Goal: Obtain resource: Download file/media

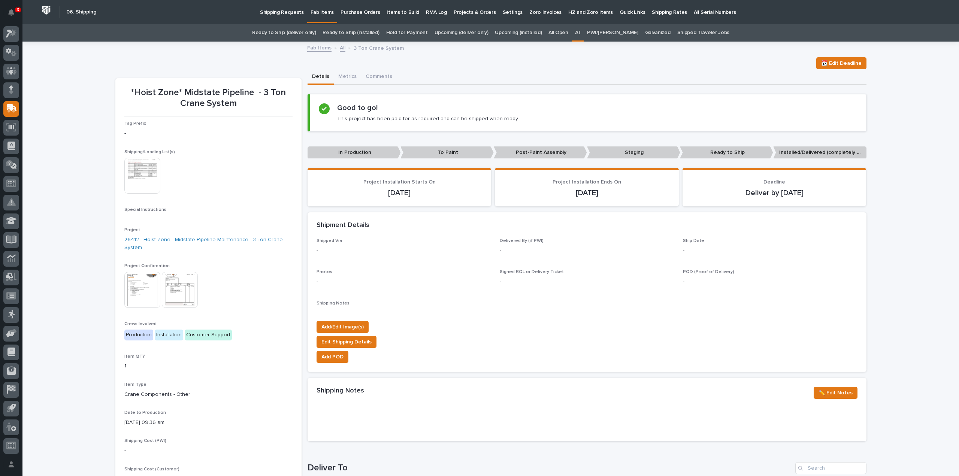
click at [580, 31] on link "All" at bounding box center [577, 33] width 5 height 18
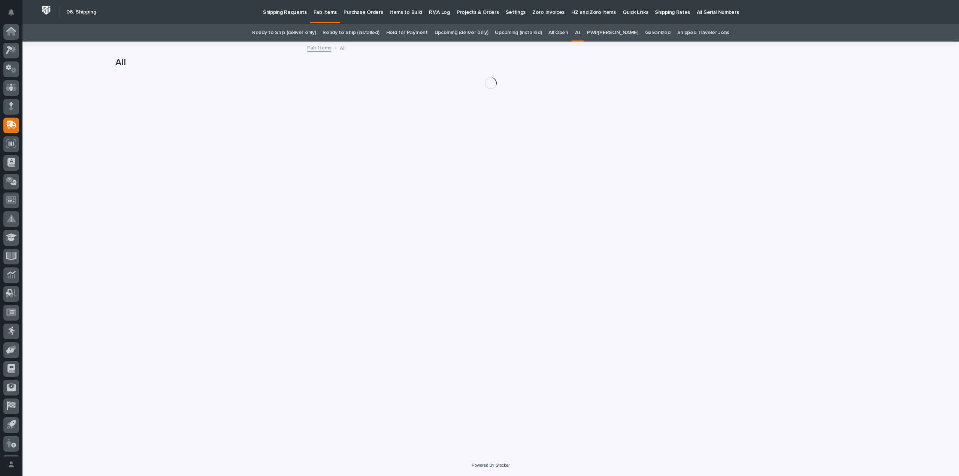
scroll to position [16, 0]
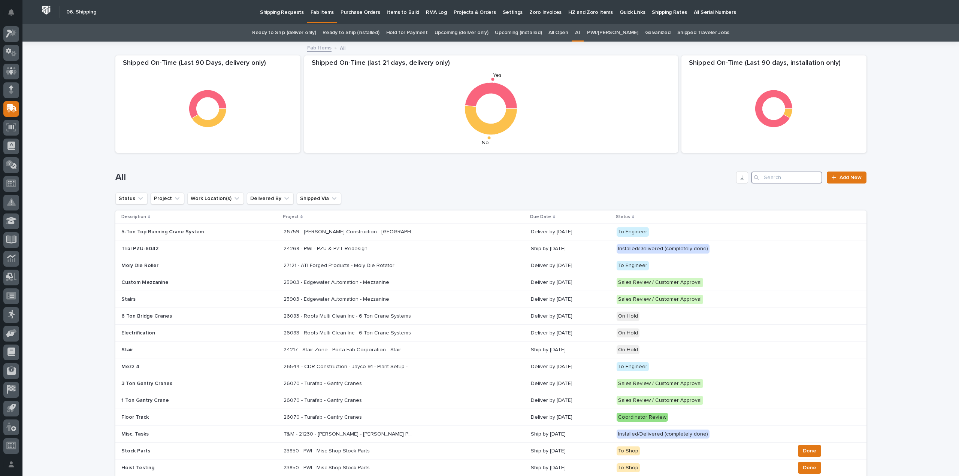
click at [784, 179] on input "Search" at bounding box center [786, 178] width 71 height 12
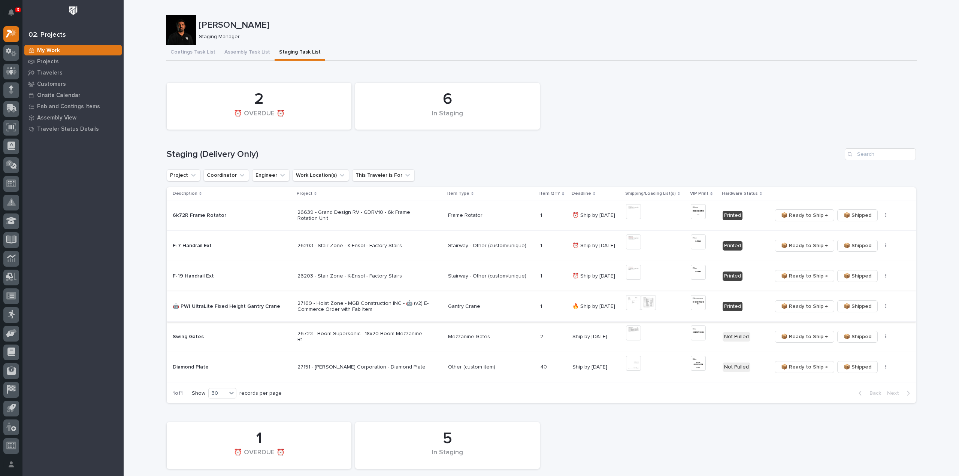
click at [649, 304] on img at bounding box center [648, 302] width 15 height 15
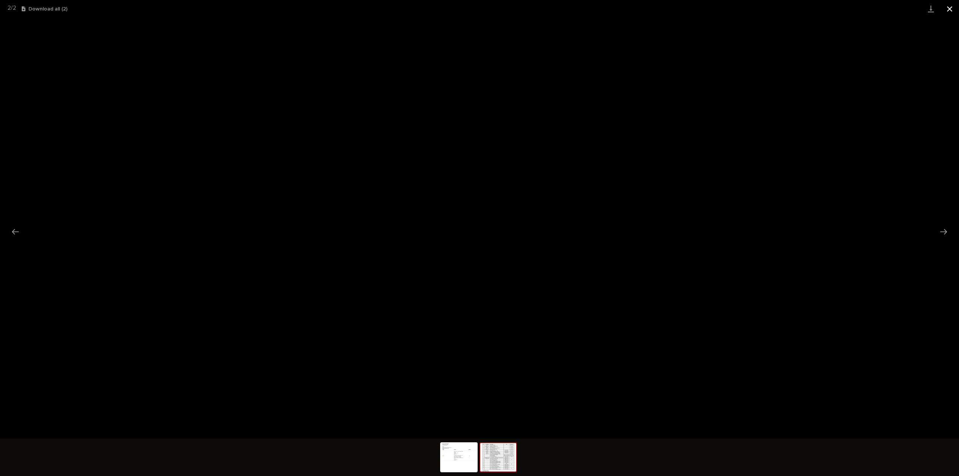
click at [951, 12] on button "Close gallery" at bounding box center [949, 9] width 19 height 18
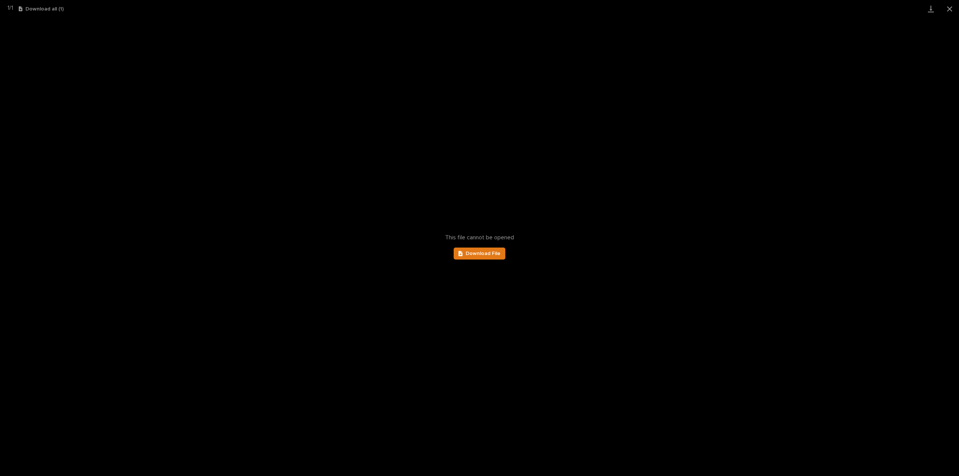
scroll to position [16, 0]
click at [951, 10] on button "Close gallery" at bounding box center [949, 9] width 19 height 18
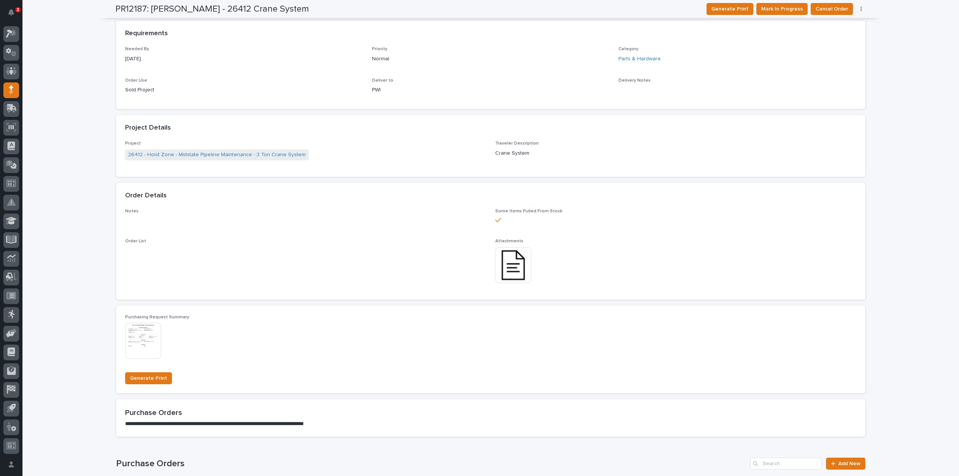
scroll to position [0, 0]
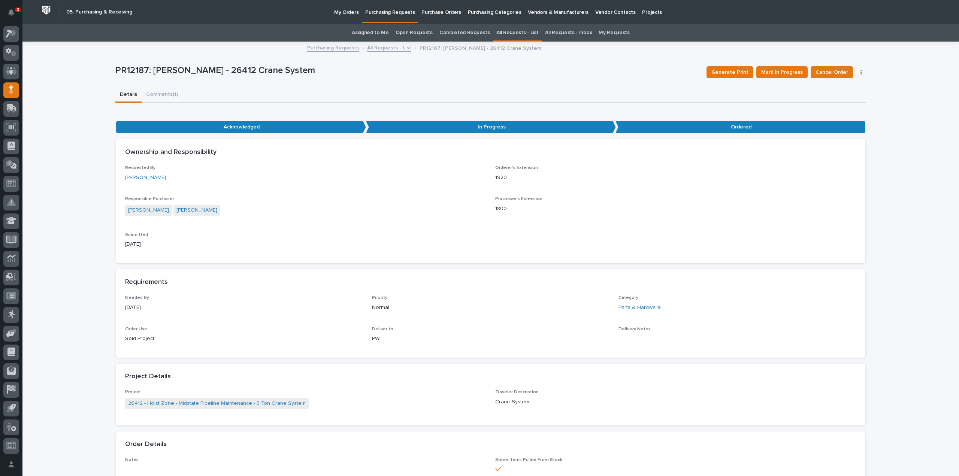
click at [383, 33] on link "Assigned to Me" at bounding box center [370, 33] width 37 height 18
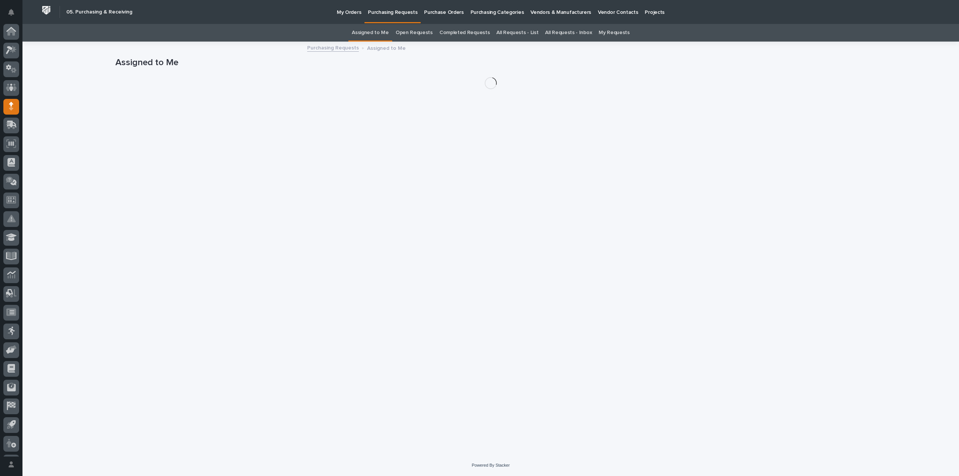
scroll to position [16, 0]
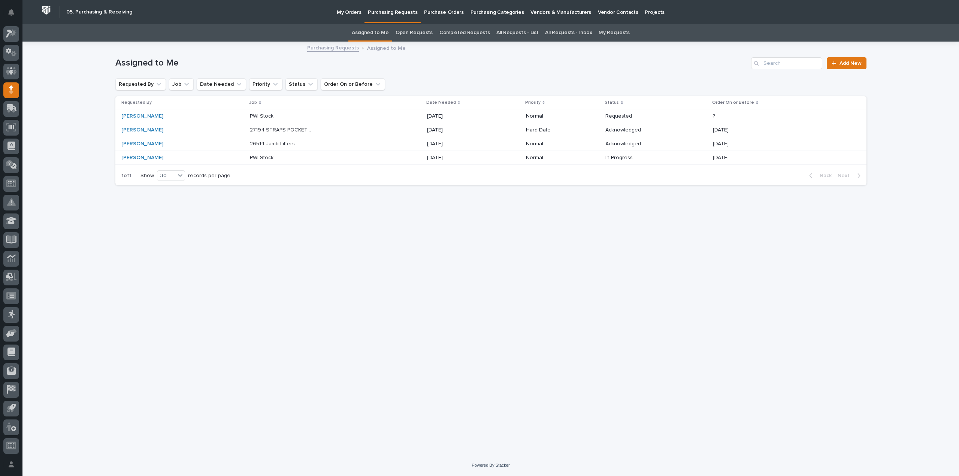
click at [272, 131] on p "27194 STRAPS POCKETS & POSTS" at bounding box center [282, 129] width 64 height 8
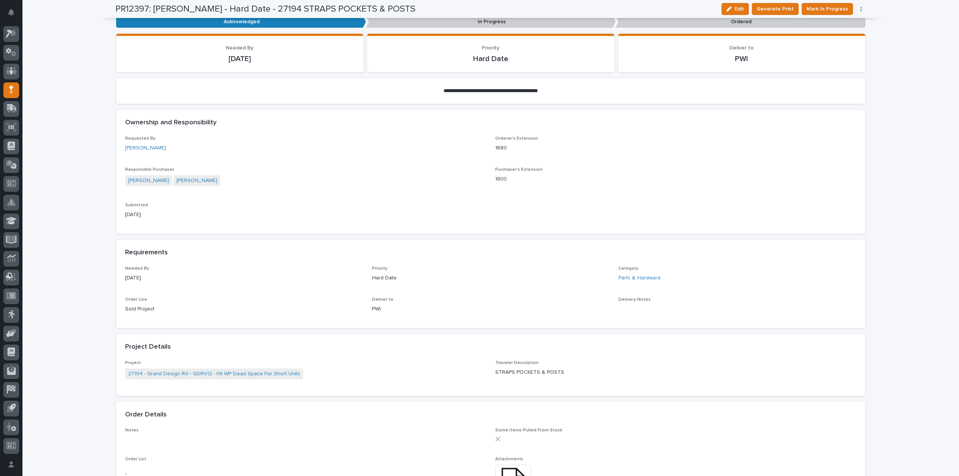
scroll to position [225, 0]
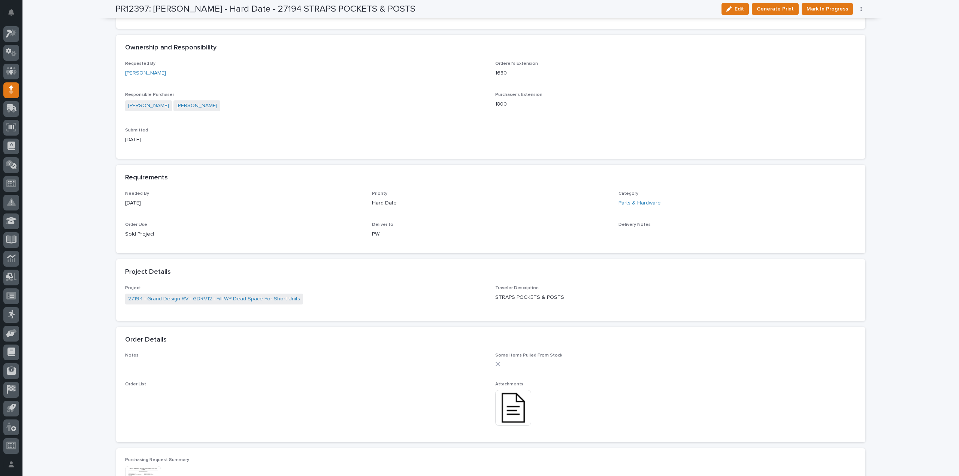
click at [515, 414] on img at bounding box center [513, 408] width 36 height 36
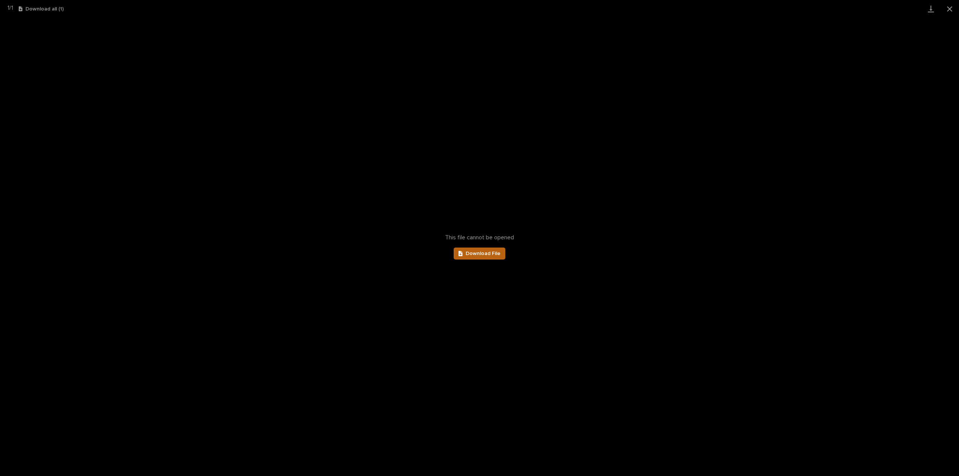
click at [485, 258] on link "Download File" at bounding box center [480, 254] width 52 height 12
click at [500, 254] on span "Download File" at bounding box center [483, 253] width 35 height 5
click at [948, 9] on button "Close gallery" at bounding box center [949, 9] width 19 height 18
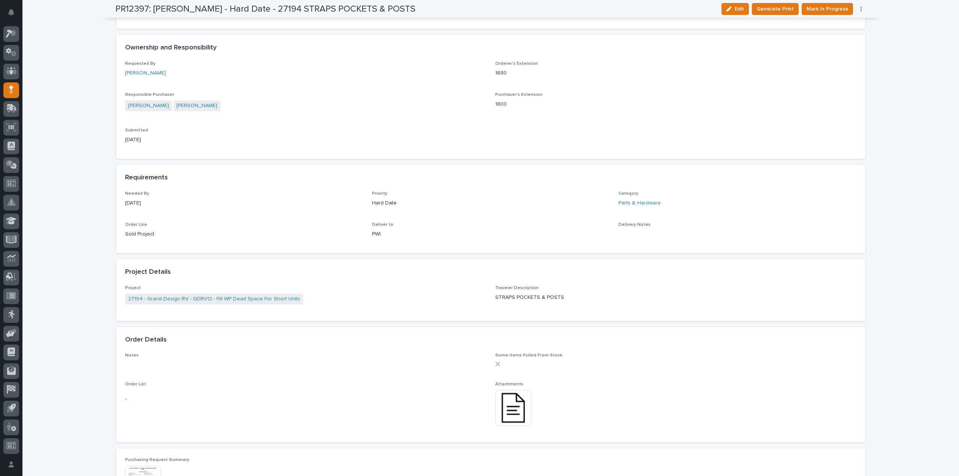
scroll to position [0, 0]
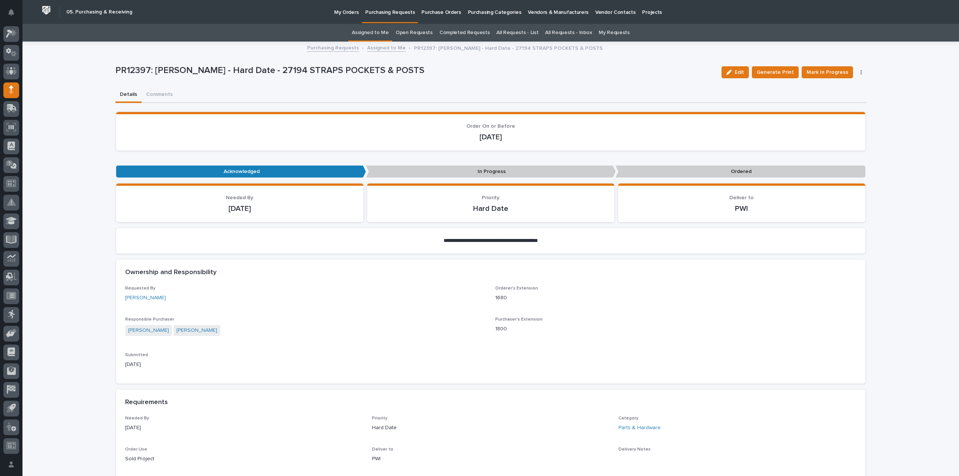
click at [373, 35] on link "Assigned to Me" at bounding box center [370, 33] width 37 height 18
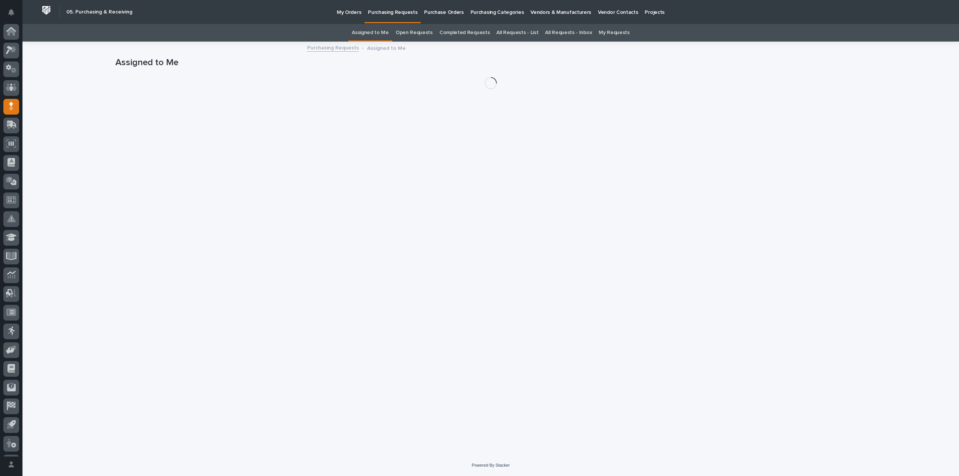
scroll to position [16, 0]
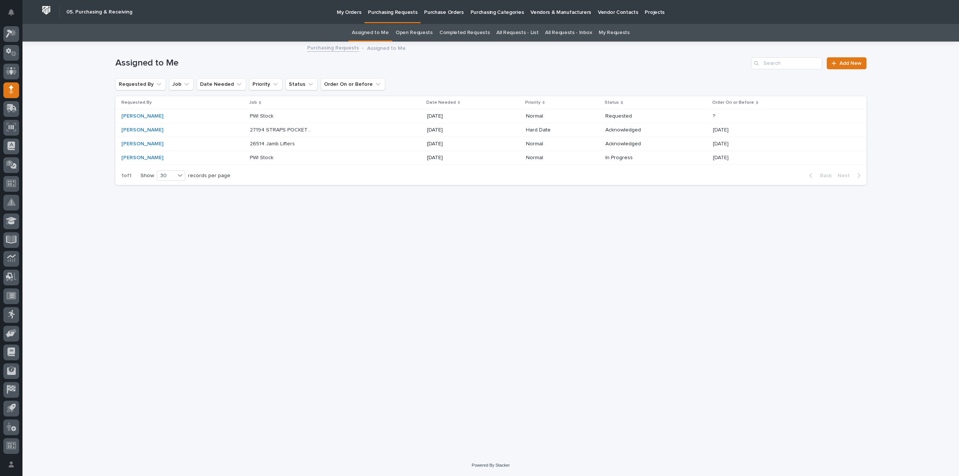
click at [252, 144] on p "26514 Jamb Lifters" at bounding box center [273, 143] width 46 height 8
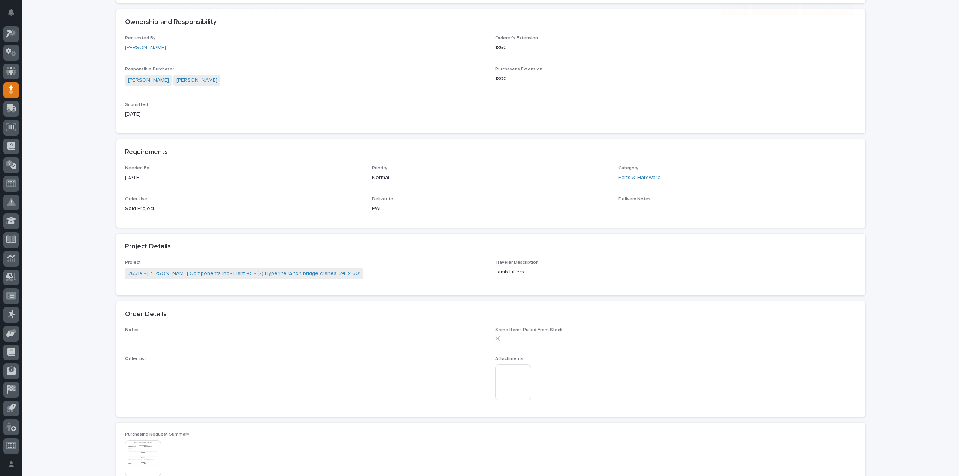
scroll to position [375, 0]
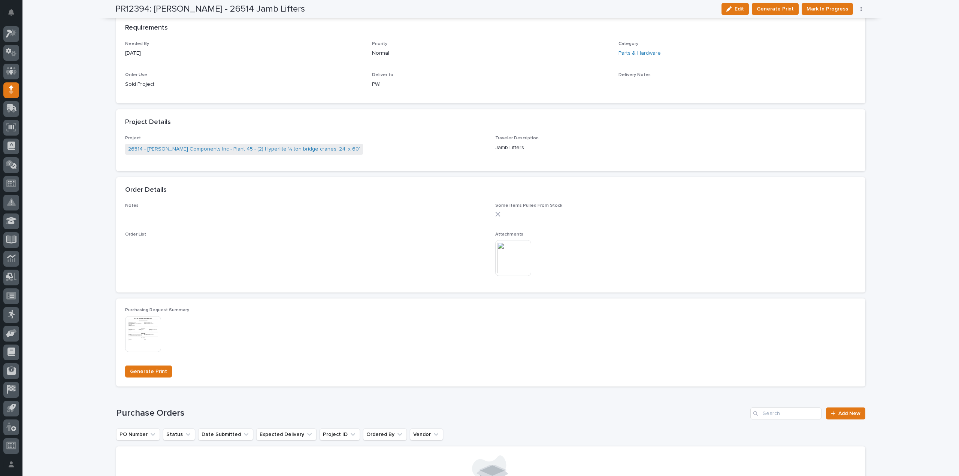
click at [518, 265] on img at bounding box center [513, 258] width 36 height 36
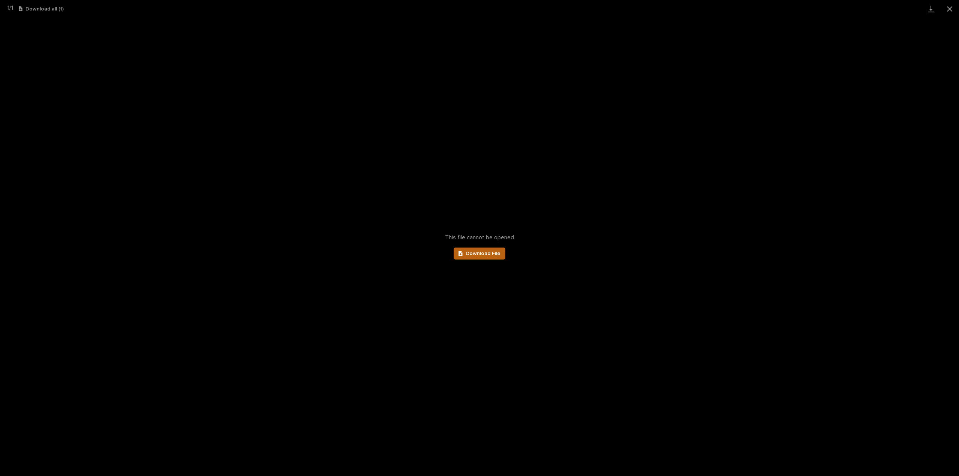
click at [496, 258] on link "Download File" at bounding box center [480, 254] width 52 height 12
